Goal: Task Accomplishment & Management: Complete application form

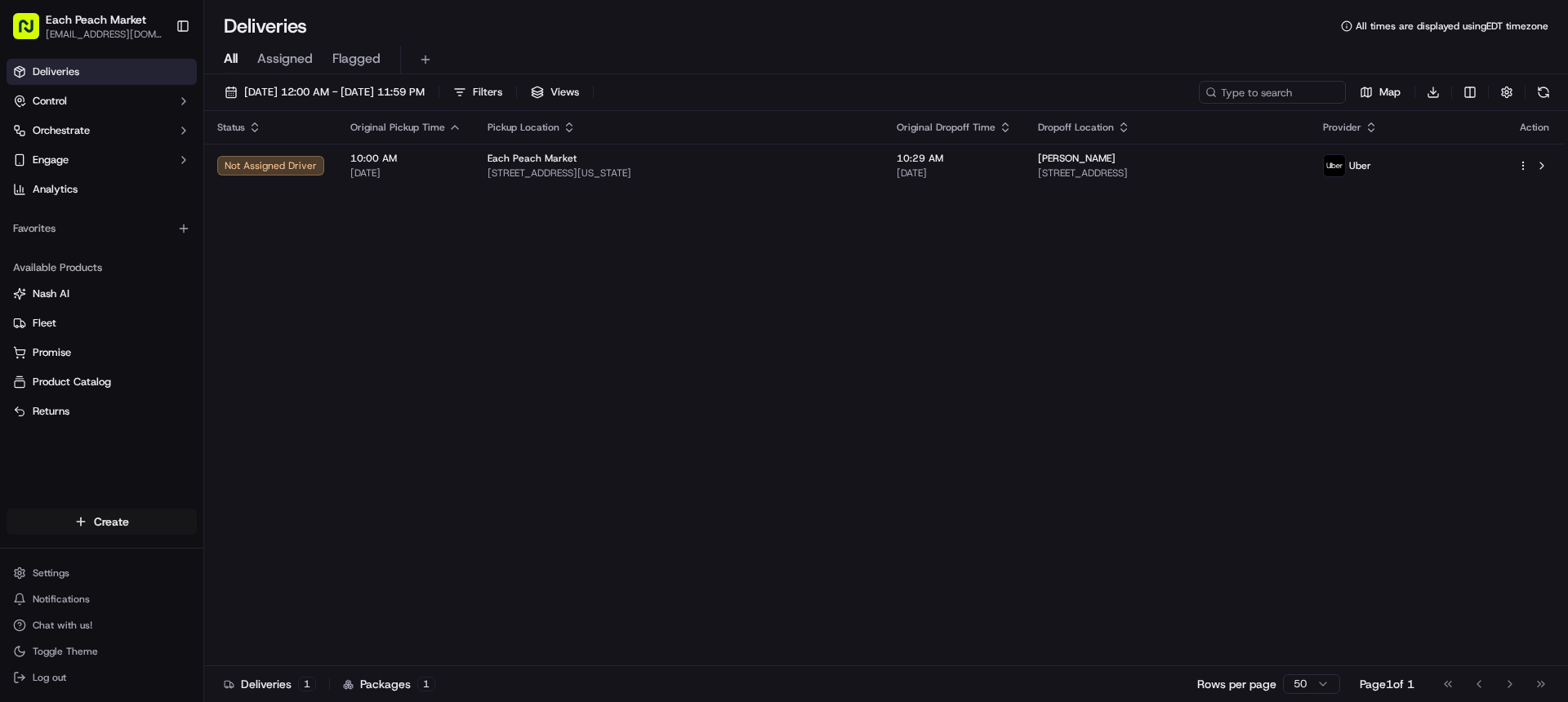
click at [111, 528] on html "Each Peach Market [EMAIL_ADDRESS][DOMAIN_NAME] Toggle Sidebar Deliveries Contro…" at bounding box center [784, 351] width 1568 height 702
click at [291, 559] on link "Delivery" at bounding box center [295, 552] width 182 height 30
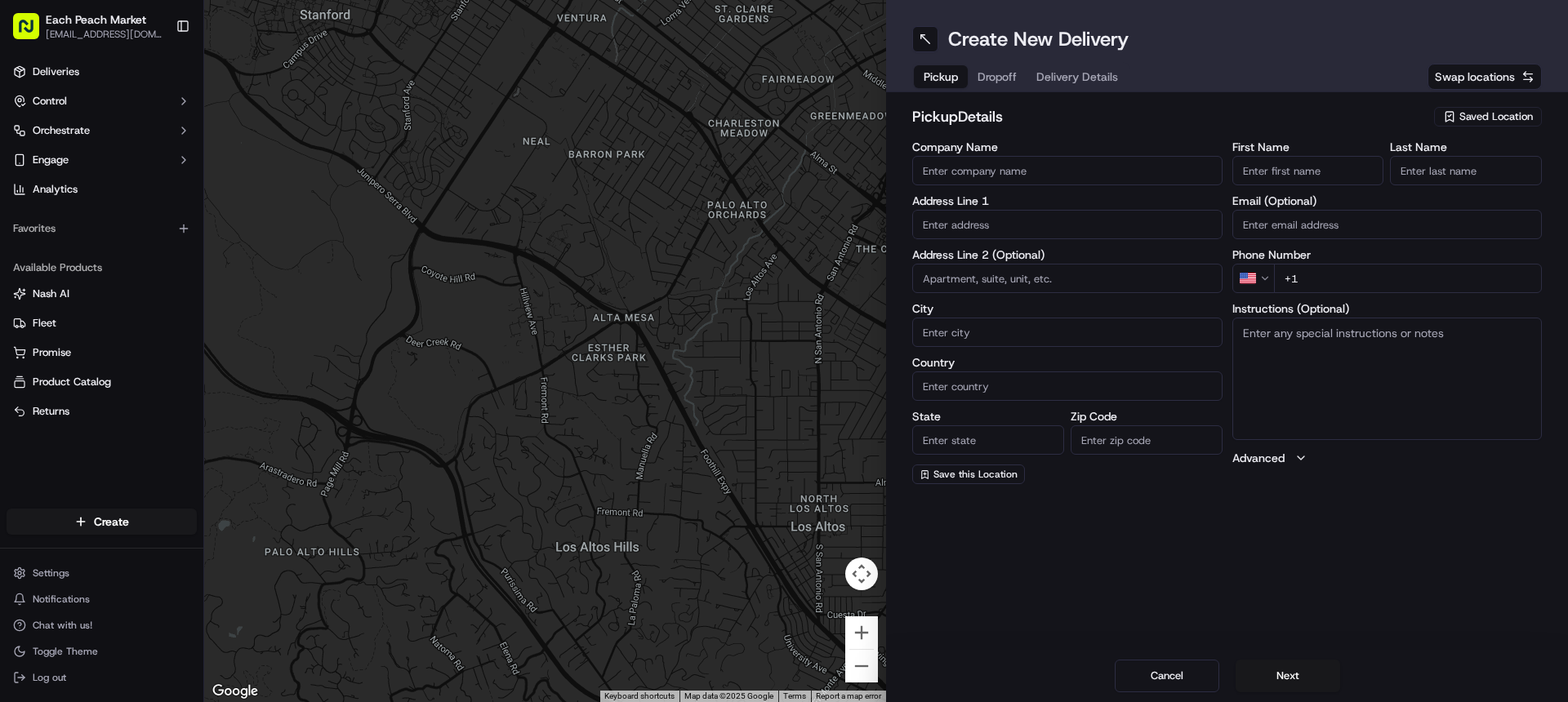
click at [1494, 117] on span "Saved Location" at bounding box center [1496, 117] width 73 height 14
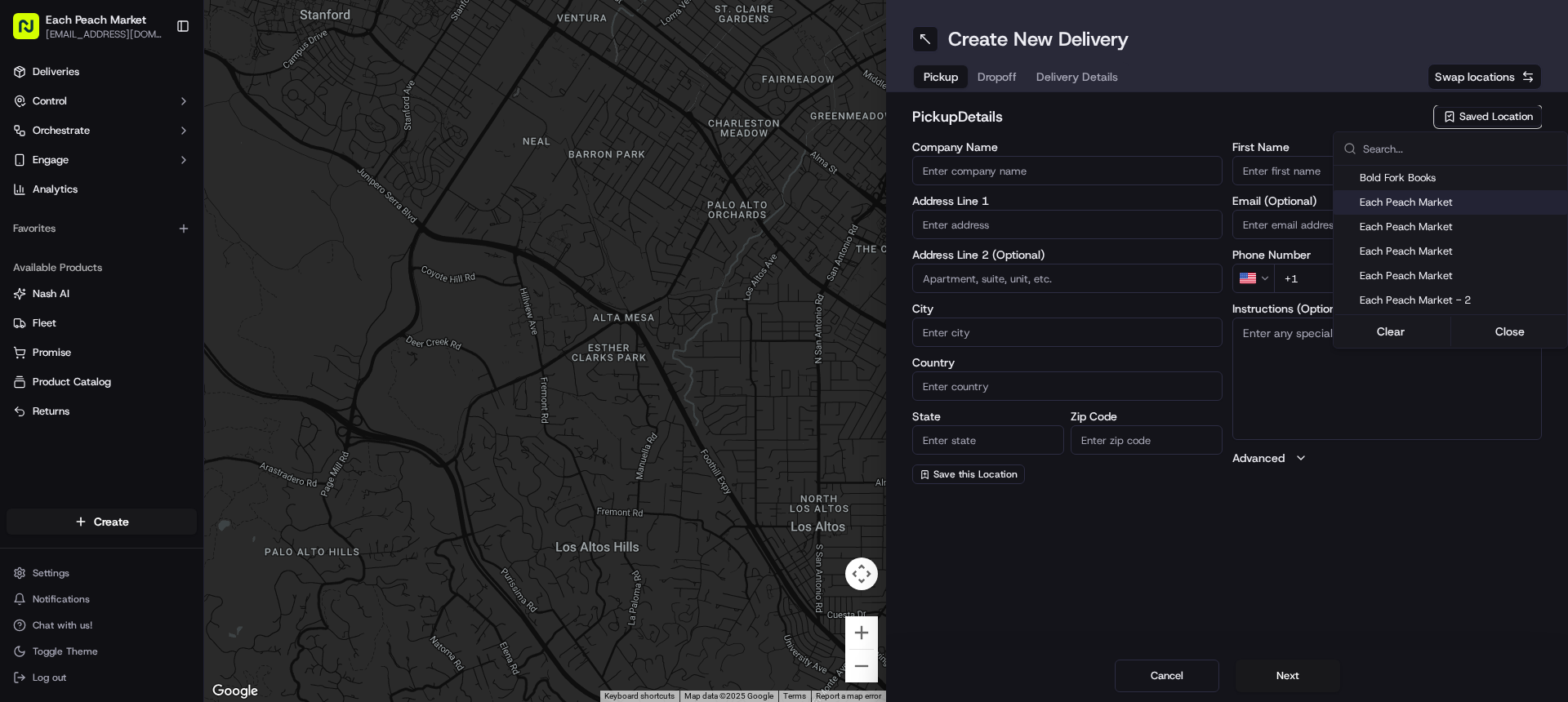
click at [1431, 206] on span "Each Peach Market" at bounding box center [1460, 202] width 201 height 14
type input "Each Peach Market"
type input "[STREET_ADDRESS]"
type input "[US_STATE]"
type input "US"
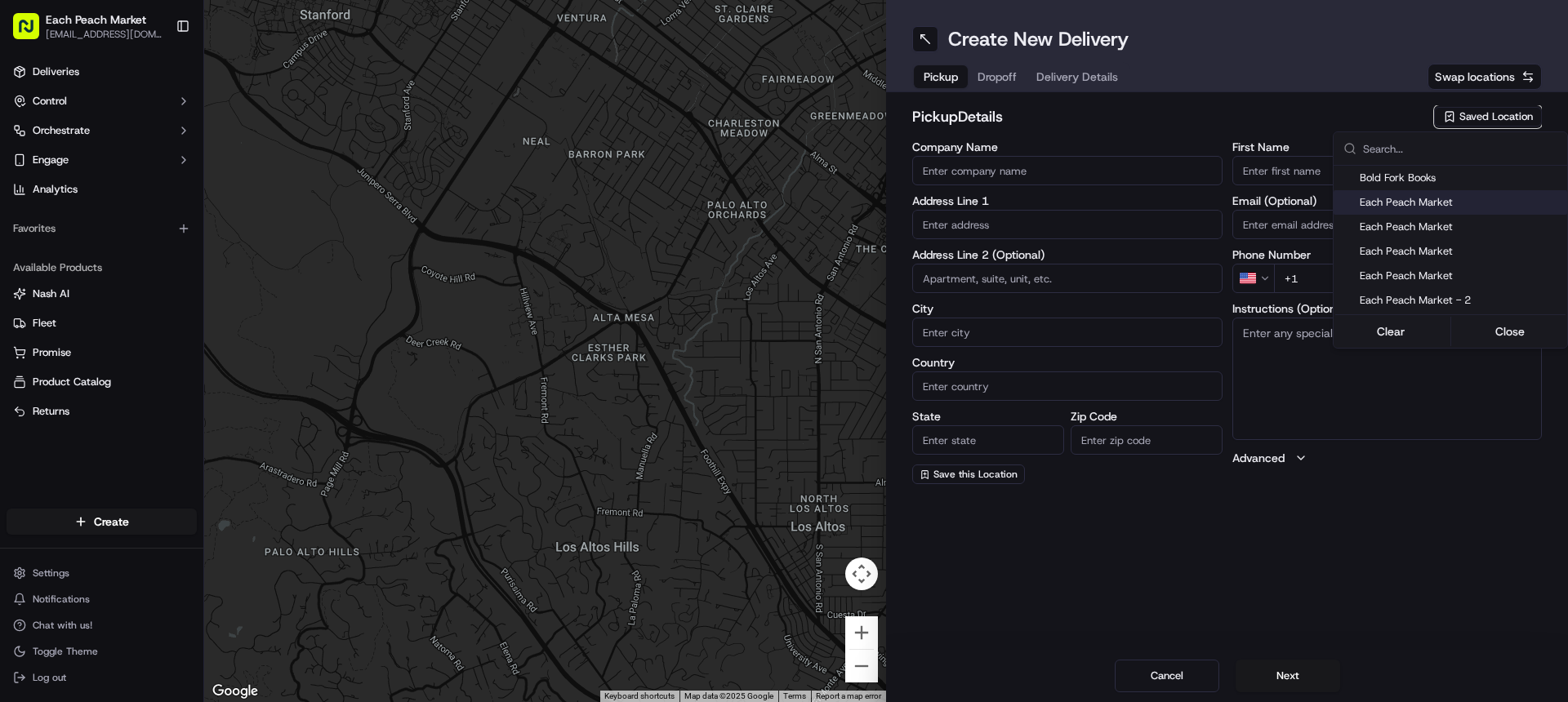
type input "DC"
type input "20009"
type input "[PHONE_NUMBER]"
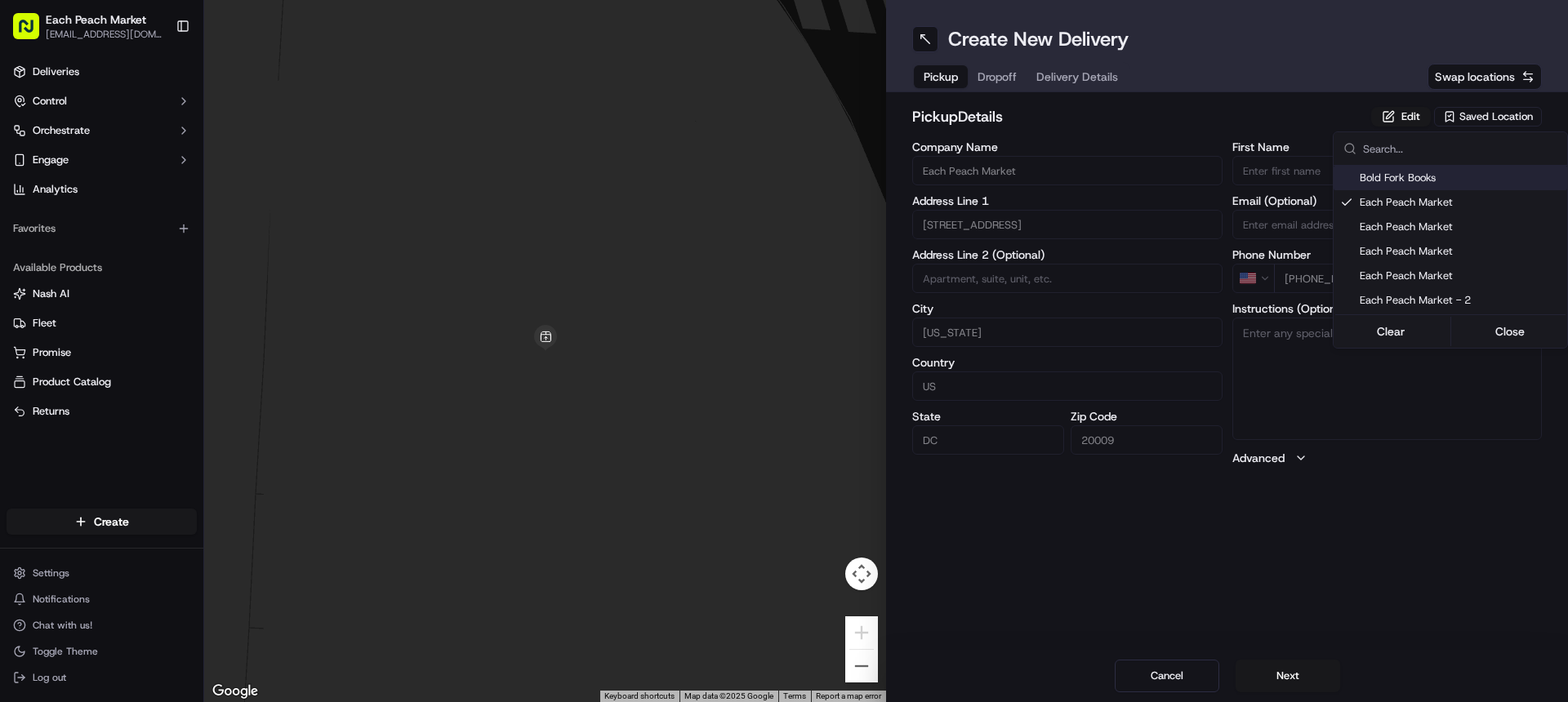
click at [1007, 78] on html "Each Peach Market [EMAIL_ADDRESS][DOMAIN_NAME] Toggle Sidebar Deliveries Contro…" at bounding box center [784, 351] width 1568 height 702
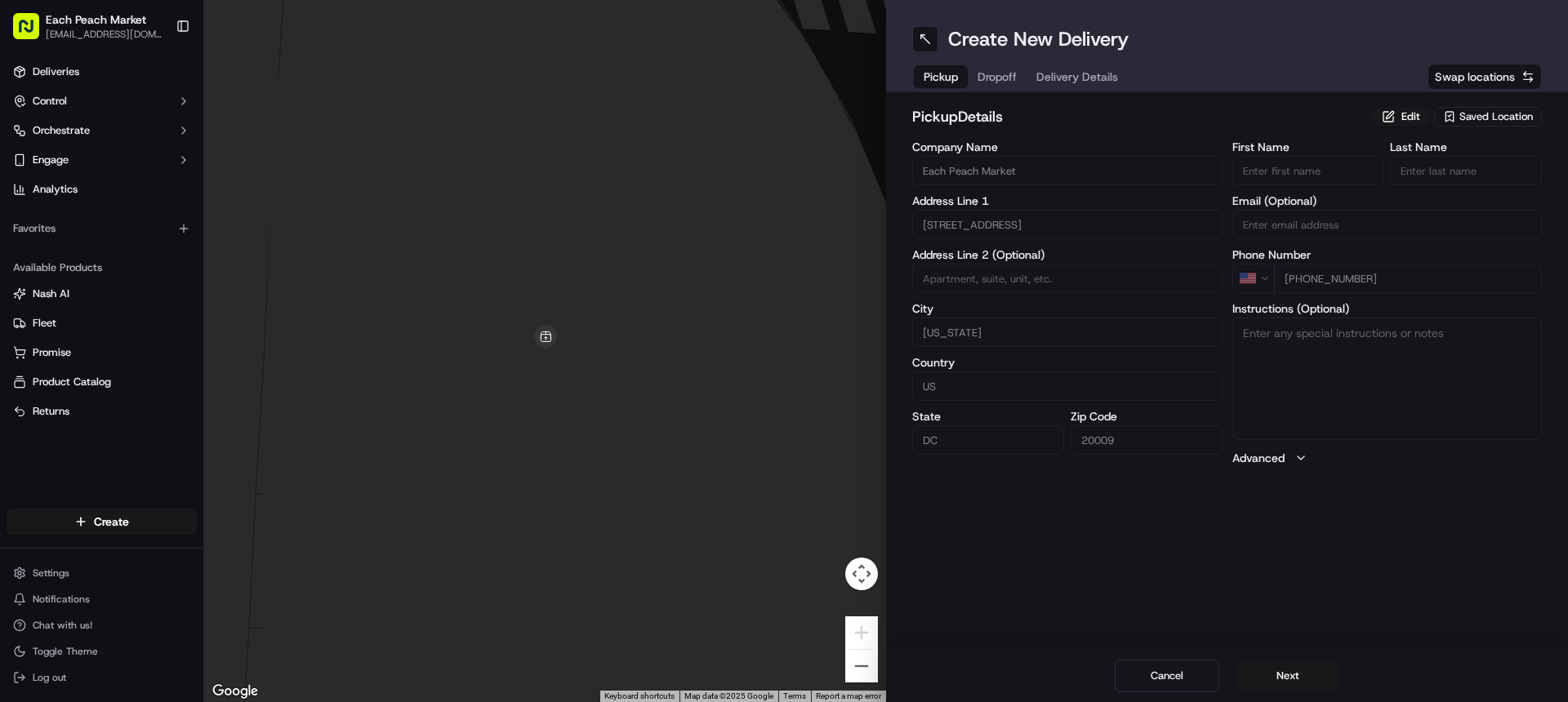
click at [995, 79] on button "Dropoff" at bounding box center [996, 77] width 59 height 23
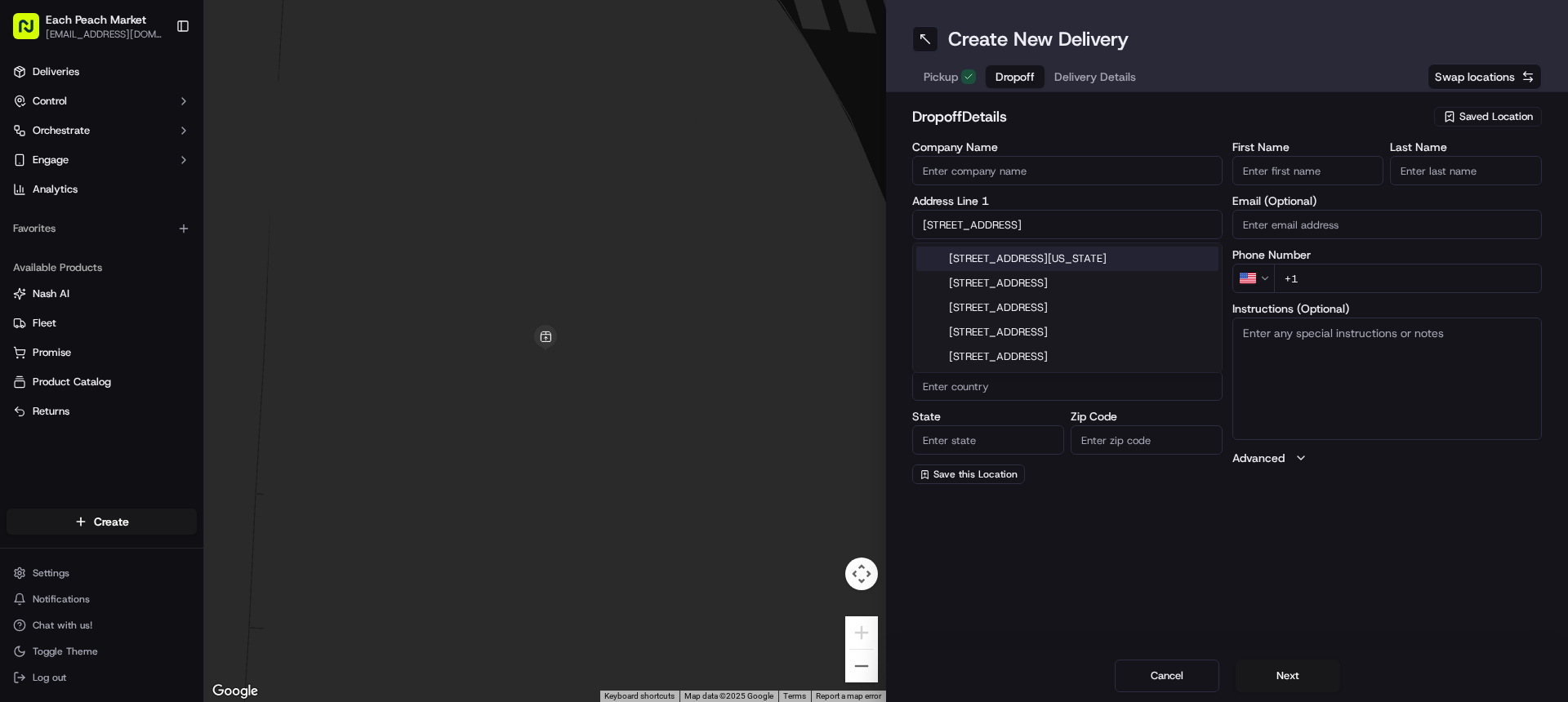
click at [1030, 261] on div "[STREET_ADDRESS][US_STATE]" at bounding box center [1067, 259] width 302 height 25
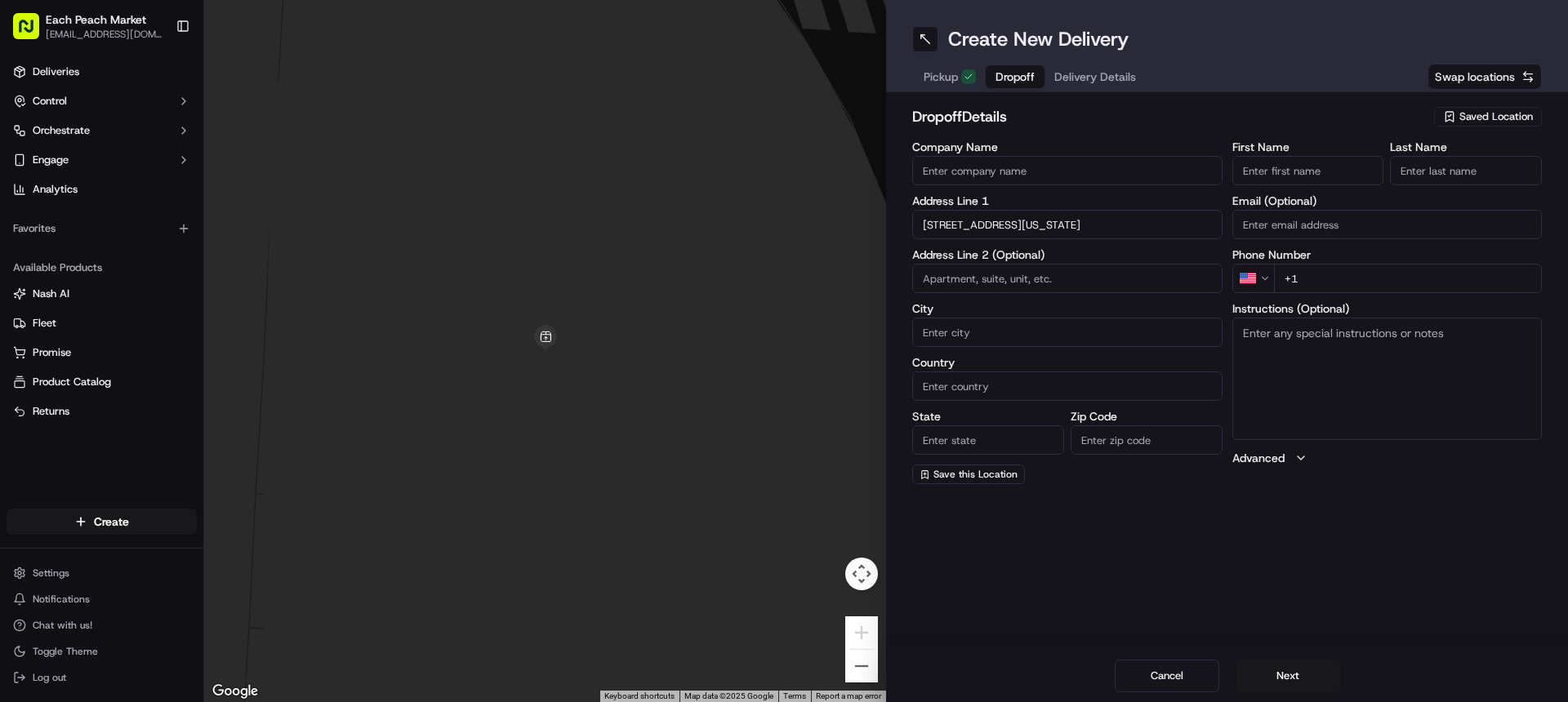
type input "[STREET_ADDRESS][US_STATE]"
type input "APT 1"
type input "[US_STATE]"
type input "[GEOGRAPHIC_DATA]"
type input "DC"
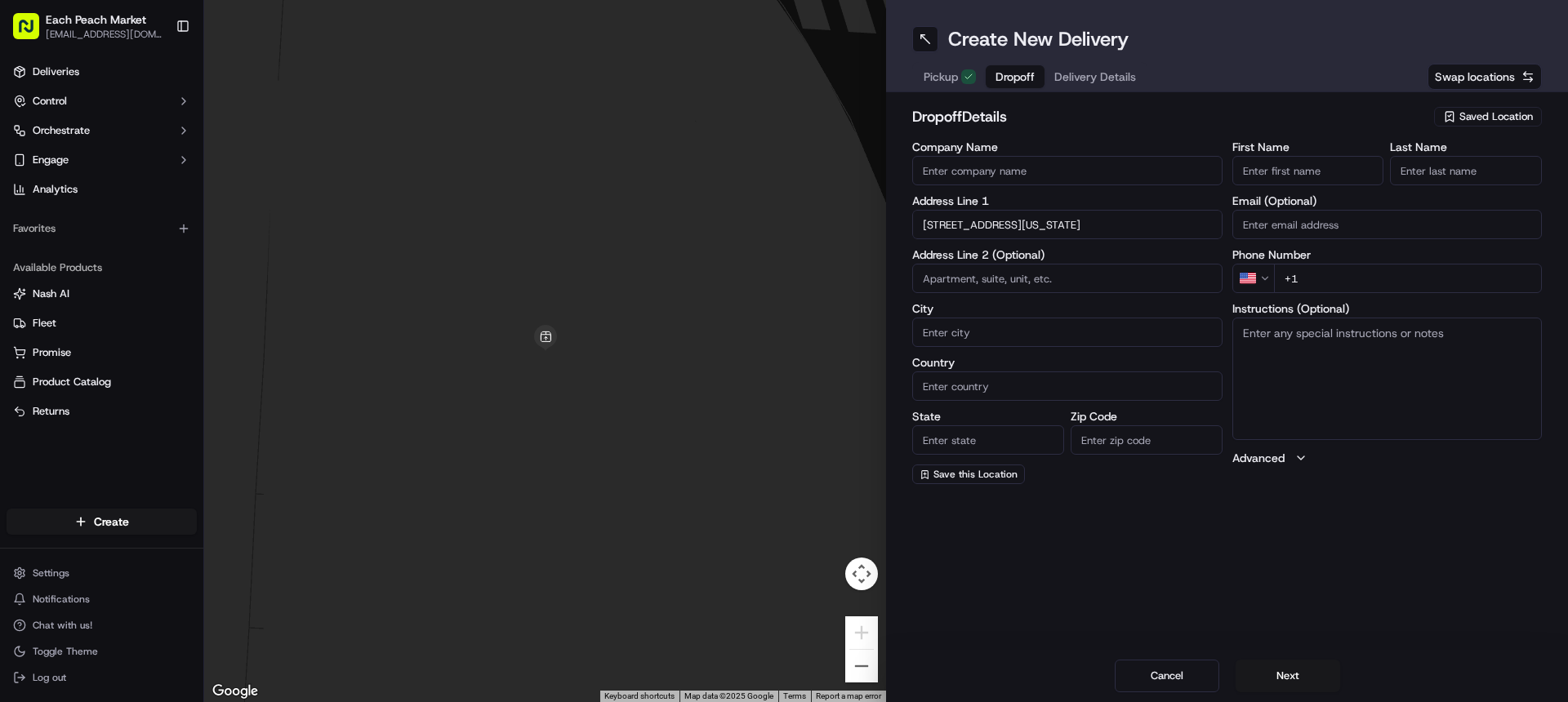
type input "20009"
type input "[STREET_ADDRESS]"
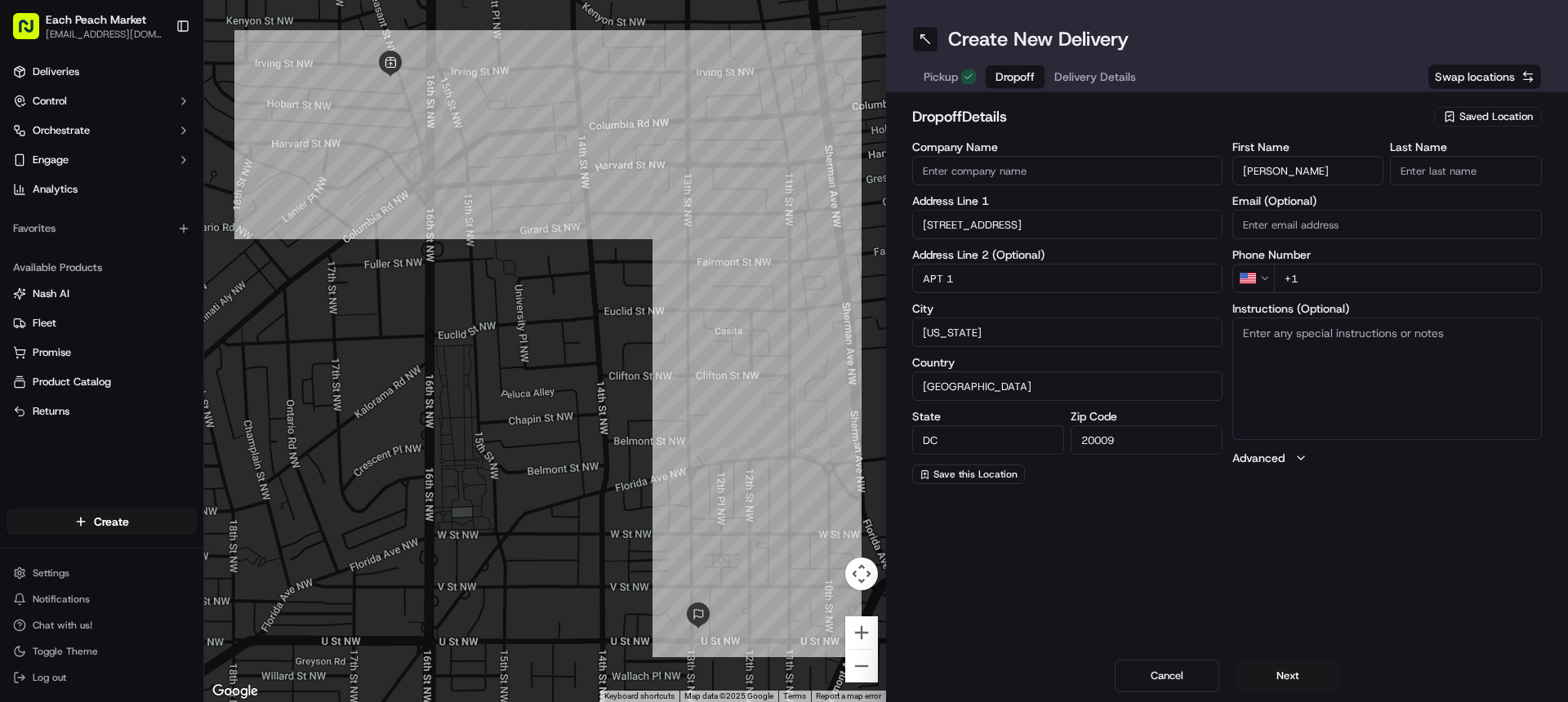
drag, startPoint x: 1277, startPoint y: 172, endPoint x: 1332, endPoint y: 173, distance: 55.0
click at [1332, 173] on input "[PERSON_NAME]" at bounding box center [1308, 170] width 152 height 30
type input "[PERSON_NAME]"
type input "[PHONE_NUMBER]"
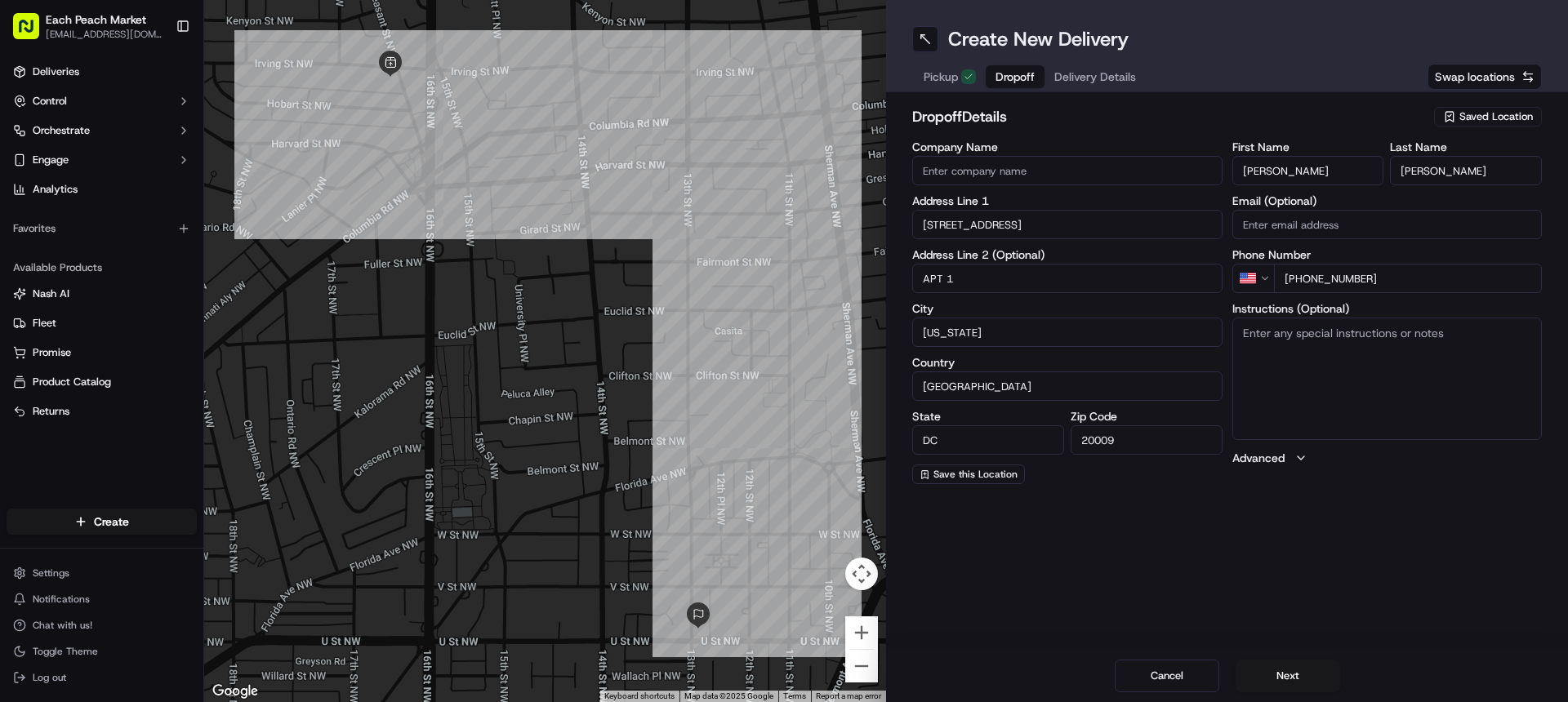
click at [1088, 83] on span "Delivery Details" at bounding box center [1095, 77] width 82 height 16
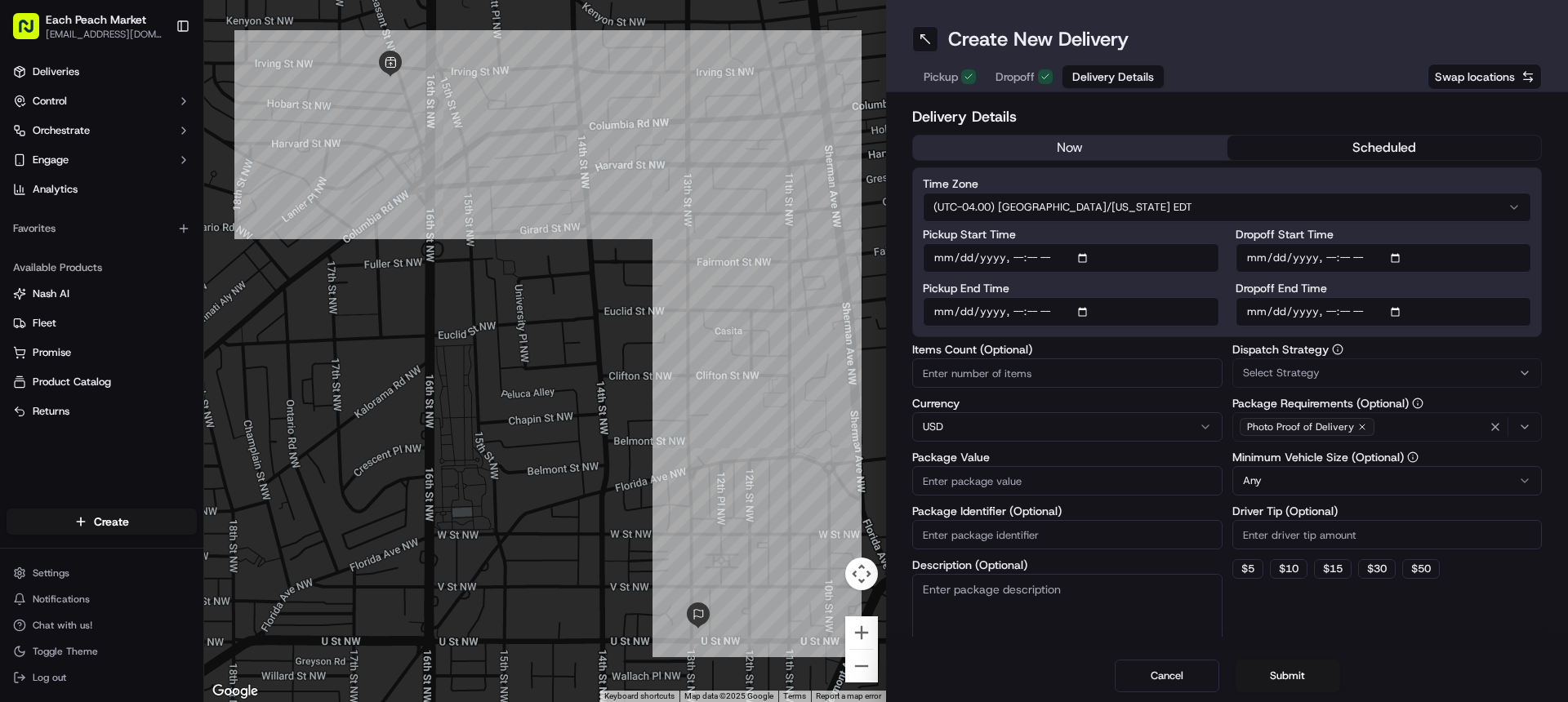
click at [1357, 146] on button "scheduled" at bounding box center [1385, 147] width 315 height 25
click at [1519, 259] on input "Dropoff Start Time" at bounding box center [1383, 258] width 296 height 30
click at [1340, 258] on input "Dropoff Start Time" at bounding box center [1383, 258] width 296 height 30
type input "[DATE]T11:00"
click at [1384, 234] on label "Dropoff Start Time" at bounding box center [1383, 234] width 296 height 11
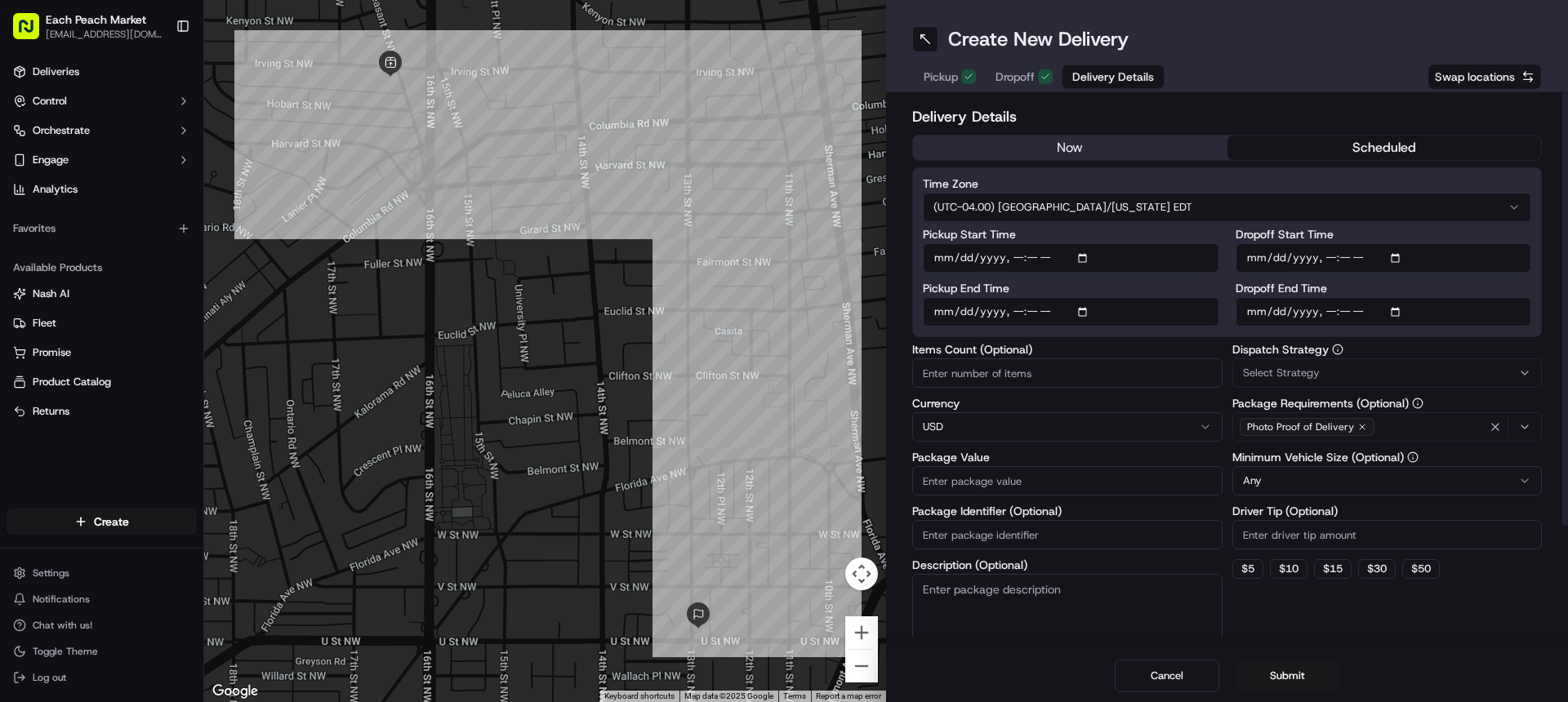
click at [1384, 243] on input "Dropoff Start Time" at bounding box center [1383, 258] width 296 height 30
click at [1048, 373] on input "Items Count (Optional)" at bounding box center [1067, 373] width 311 height 30
type input "1"
click at [1012, 474] on input "Package Value" at bounding box center [1067, 481] width 311 height 30
type input "87"
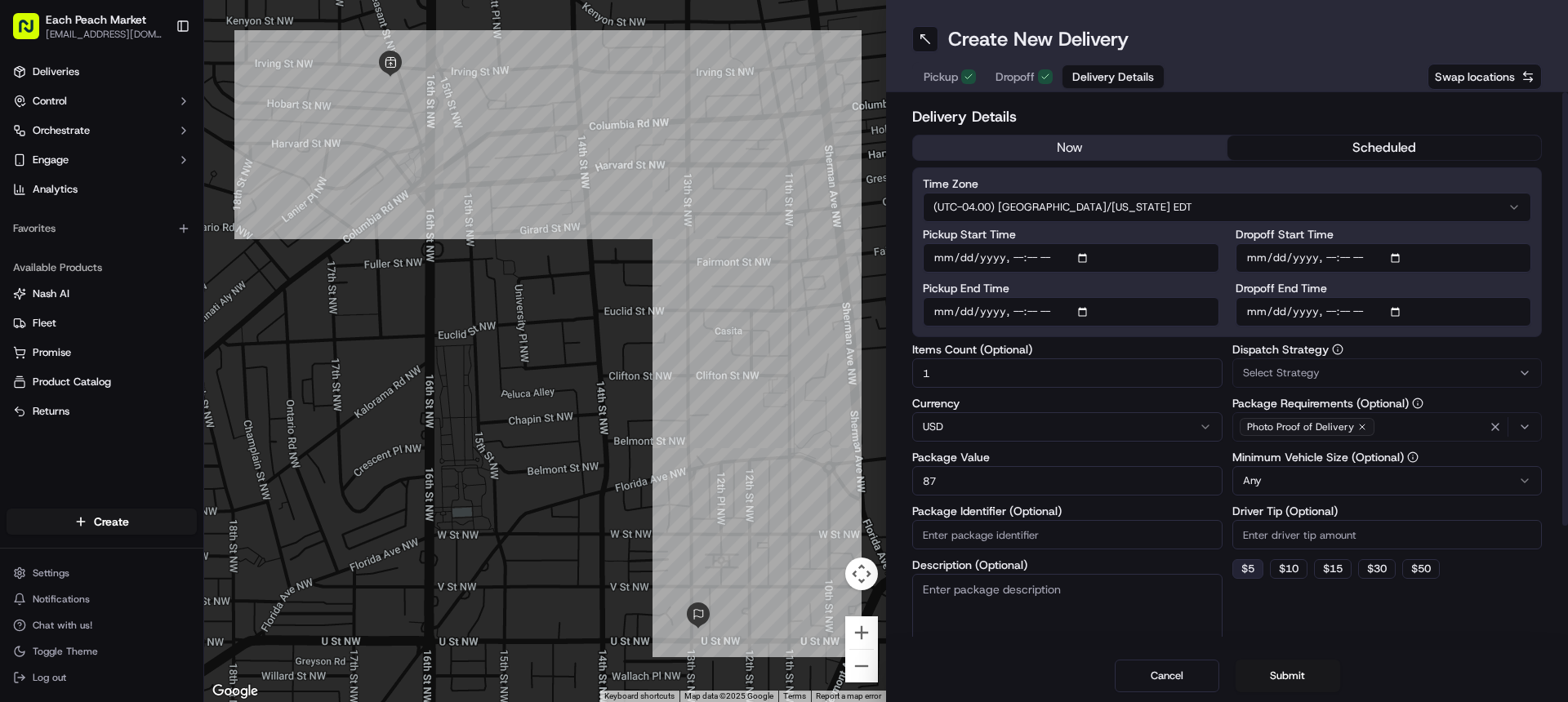
click at [1246, 572] on button "$ 5" at bounding box center [1247, 568] width 31 height 20
type input "5"
click at [1295, 373] on span "Select Strategy" at bounding box center [1281, 373] width 77 height 14
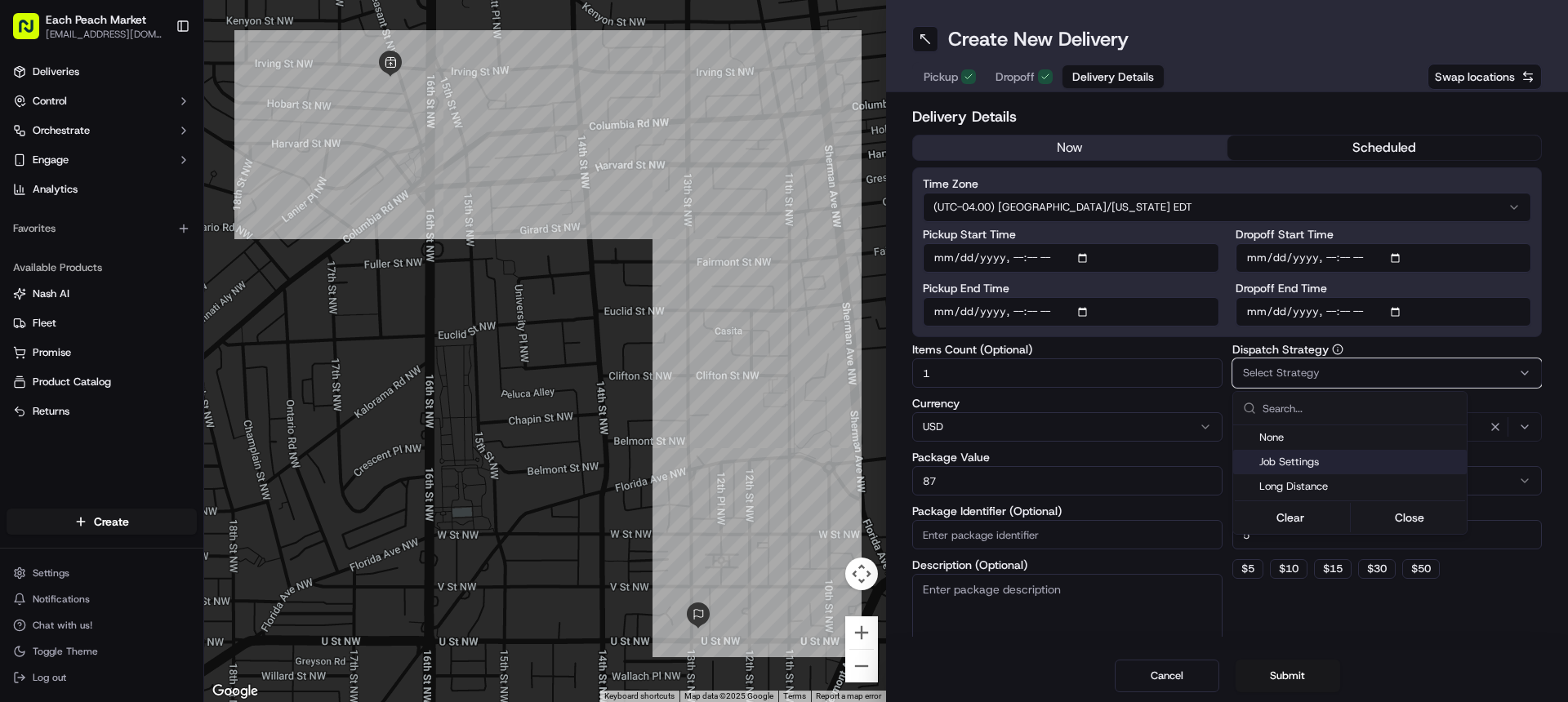
click at [1299, 465] on span "Job Settings" at bounding box center [1360, 462] width 201 height 14
click at [1298, 367] on html "Each Peach Market [EMAIL_ADDRESS][DOMAIN_NAME] Toggle Sidebar Deliveries Contro…" at bounding box center [784, 351] width 1568 height 702
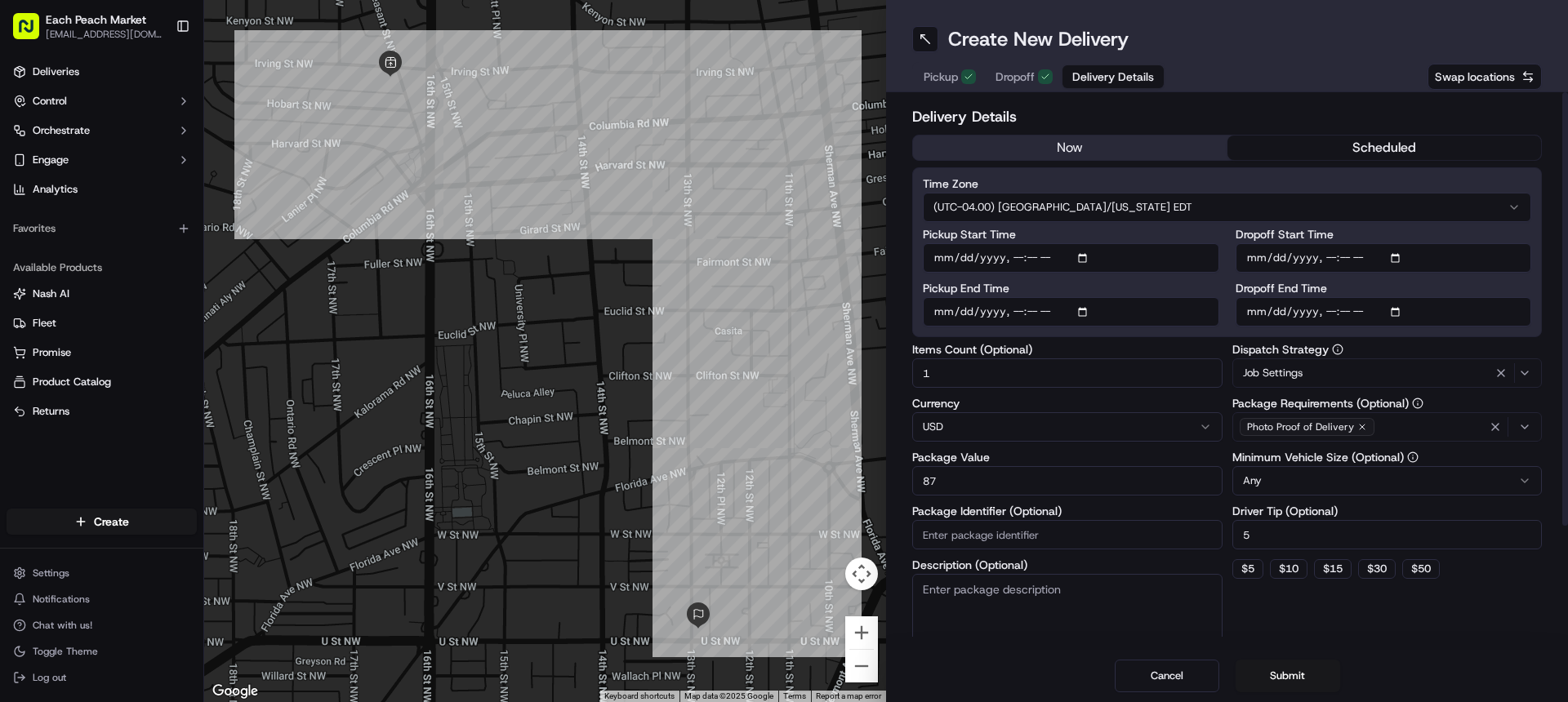
click at [1283, 480] on html "Each Peach Market [EMAIL_ADDRESS][DOMAIN_NAME] Toggle Sidebar Deliveries Contro…" at bounding box center [784, 351] width 1568 height 702
click at [1288, 671] on button "Submit" at bounding box center [1287, 676] width 105 height 32
